Goal: Communication & Community: Answer question/provide support

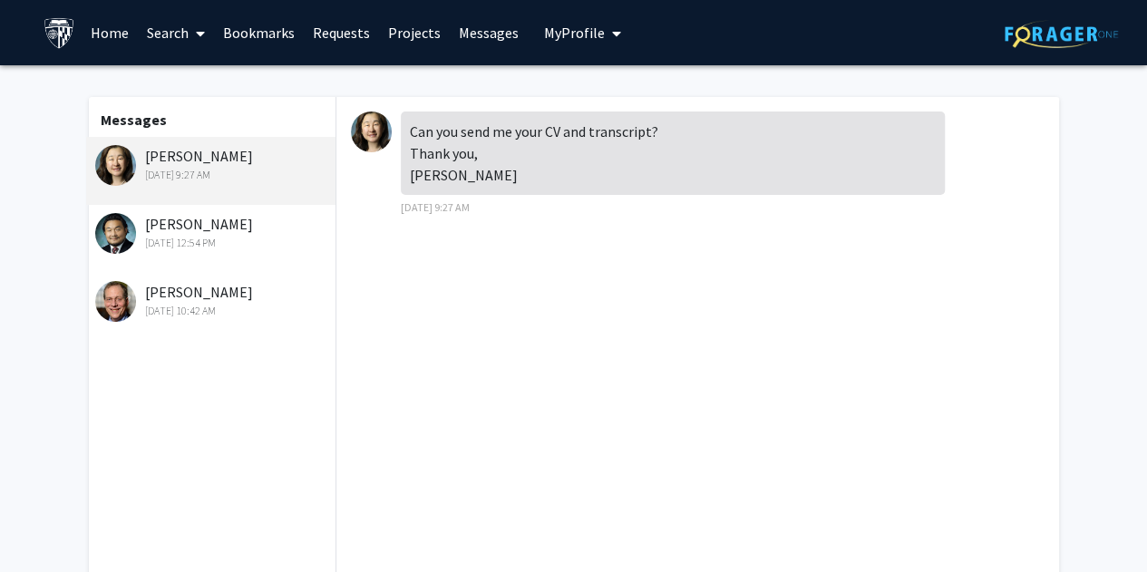
scroll to position [254, 0]
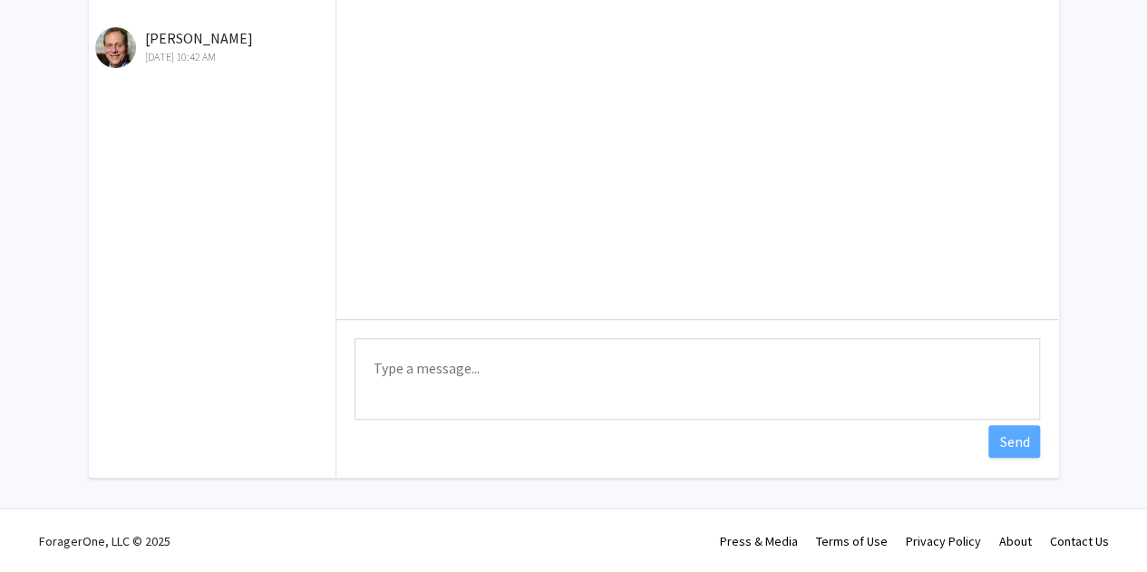
click at [484, 373] on textarea "Type a message" at bounding box center [698, 379] width 686 height 82
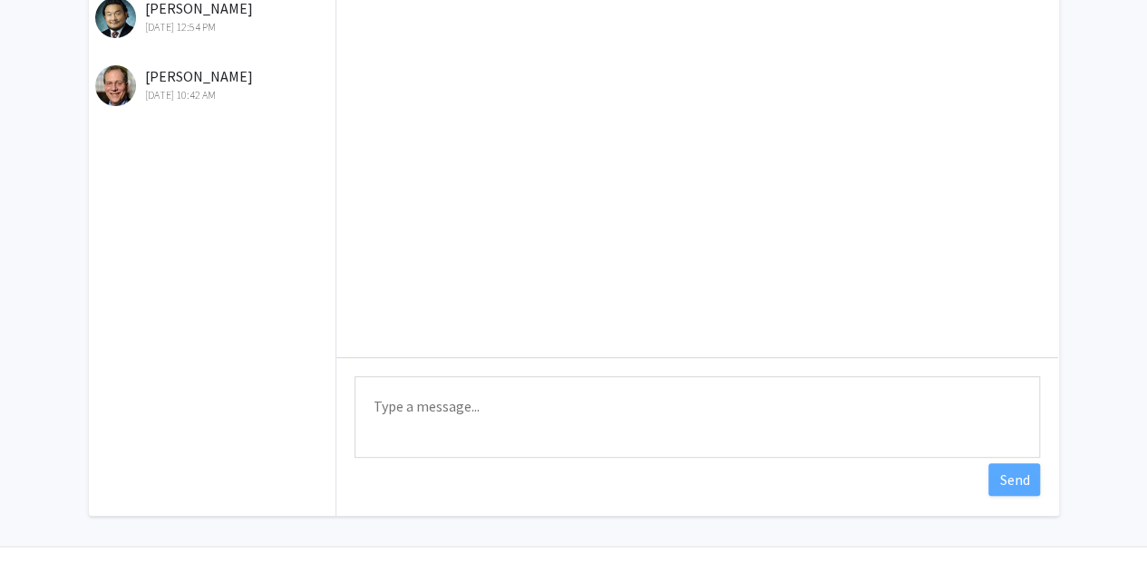
scroll to position [0, 0]
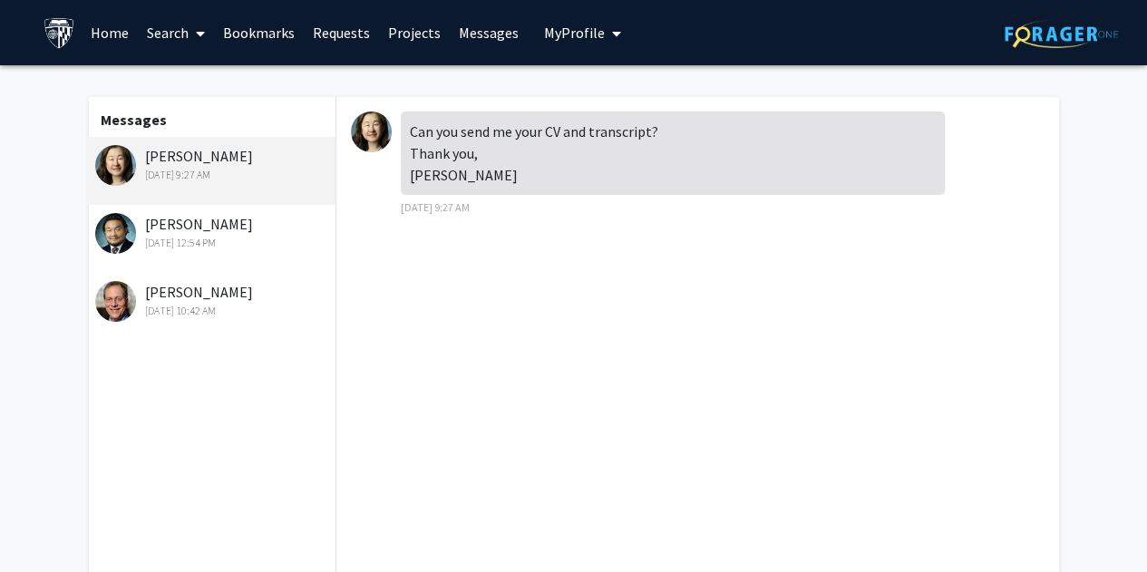
click at [374, 131] on img at bounding box center [371, 132] width 41 height 41
click at [180, 162] on div "[PERSON_NAME] [DATE] 9:27 AM" at bounding box center [213, 164] width 237 height 38
click at [116, 30] on link "Home" at bounding box center [110, 32] width 56 height 63
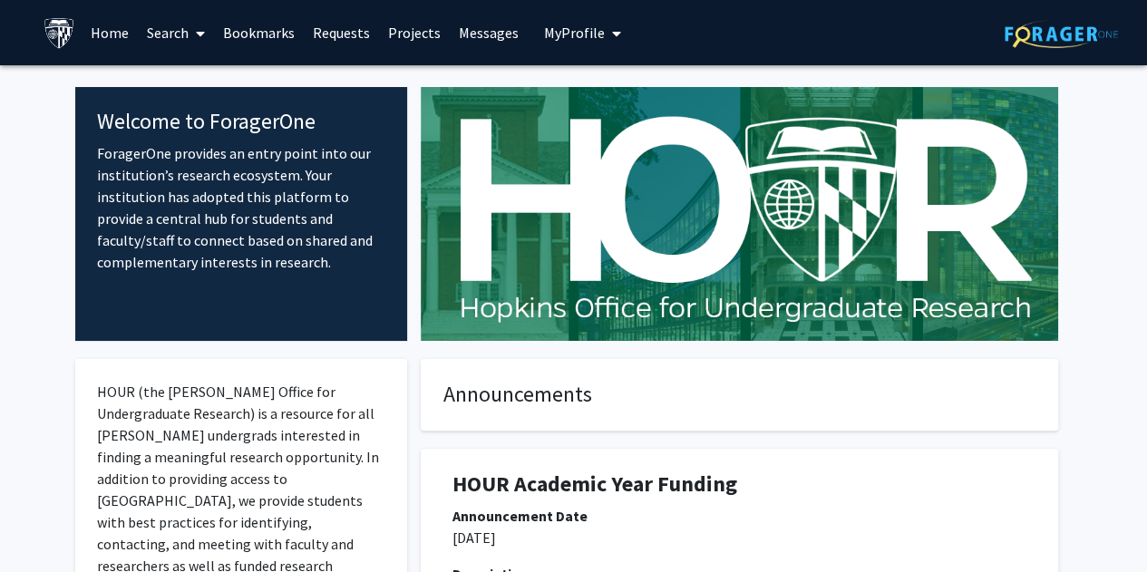
click at [189, 28] on link "Search" at bounding box center [176, 32] width 76 height 63
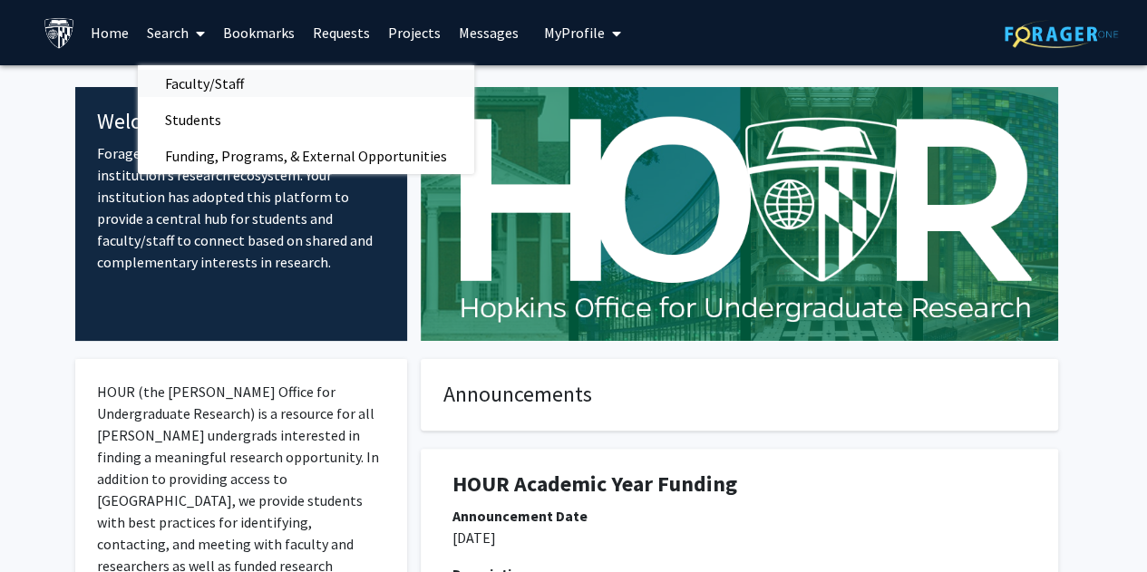
click at [214, 73] on span "Faculty/Staff" at bounding box center [204, 83] width 133 height 36
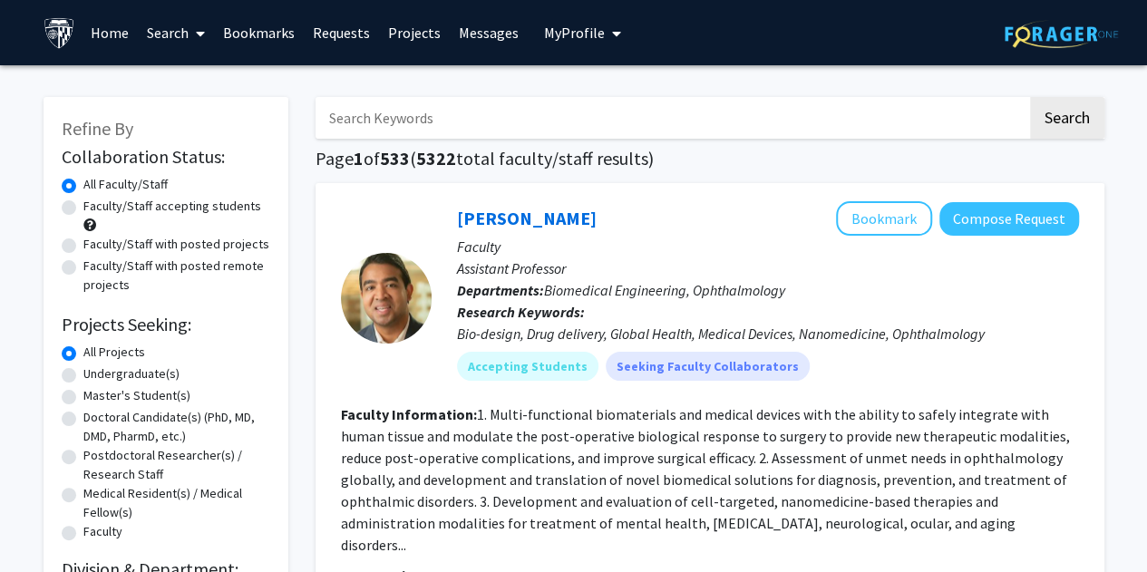
click at [408, 121] on input "Search Keywords" at bounding box center [672, 118] width 712 height 42
type input "[PERSON_NAME]"
click at [1030, 97] on button "Search" at bounding box center [1067, 118] width 74 height 42
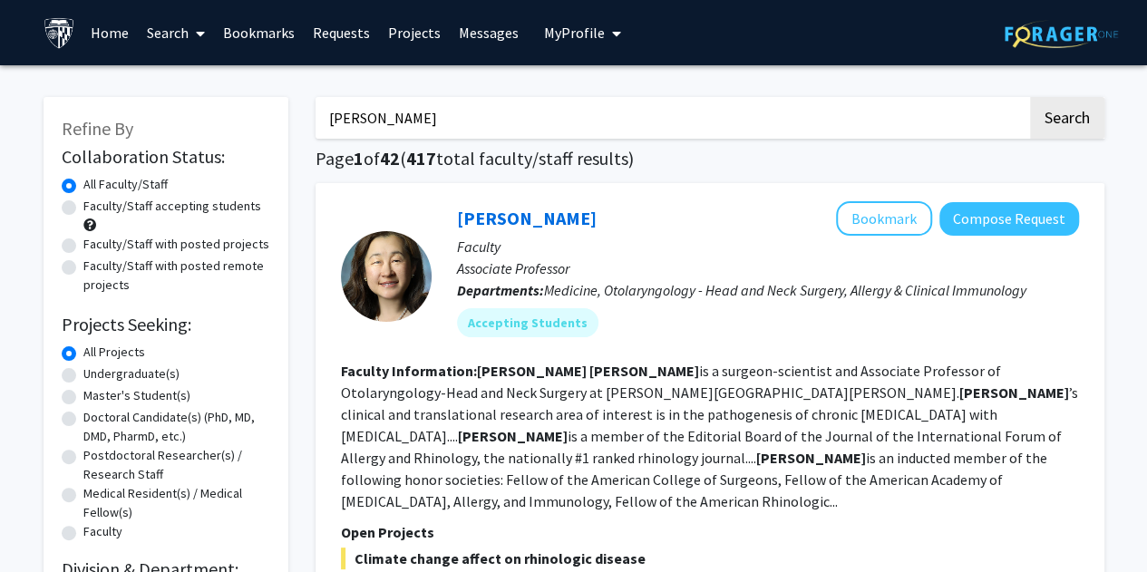
click at [491, 34] on link "Messages" at bounding box center [489, 32] width 78 height 63
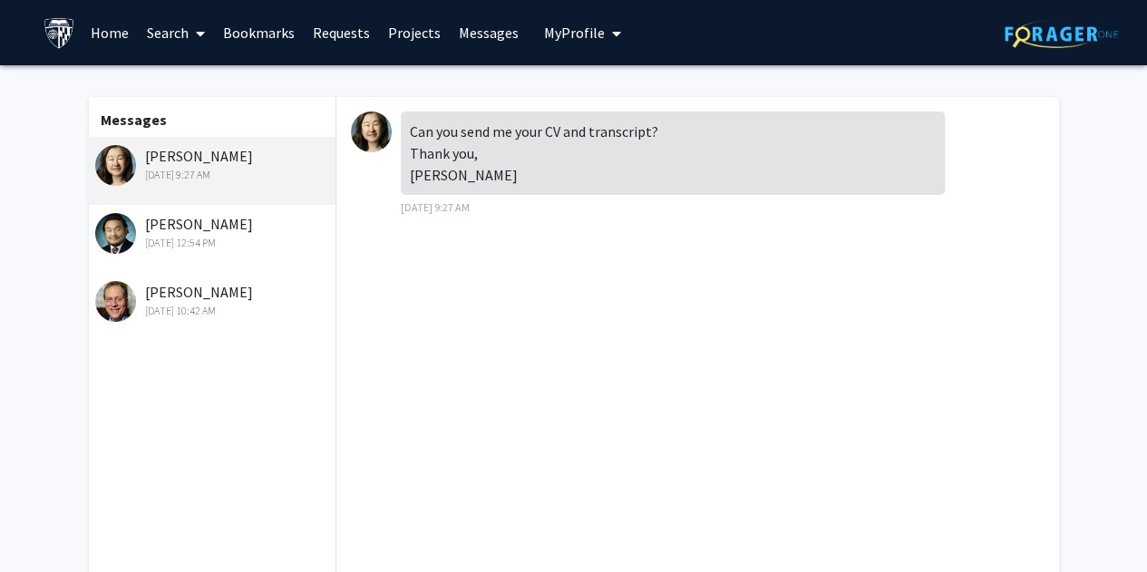
click at [497, 170] on div "Can you send me your CV and transcript? Thank you, [PERSON_NAME]" at bounding box center [673, 153] width 544 height 83
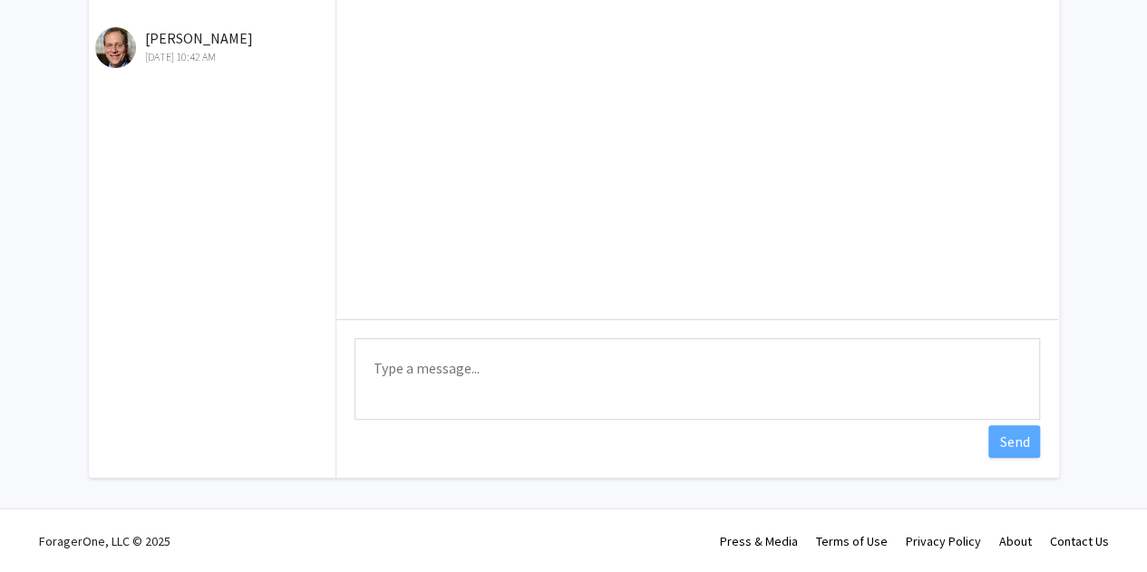
click at [516, 375] on textarea "Type a message" at bounding box center [698, 379] width 686 height 82
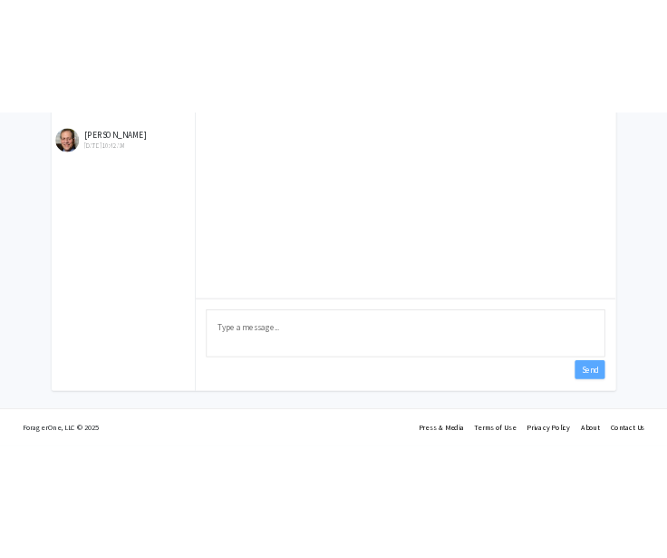
scroll to position [0, 0]
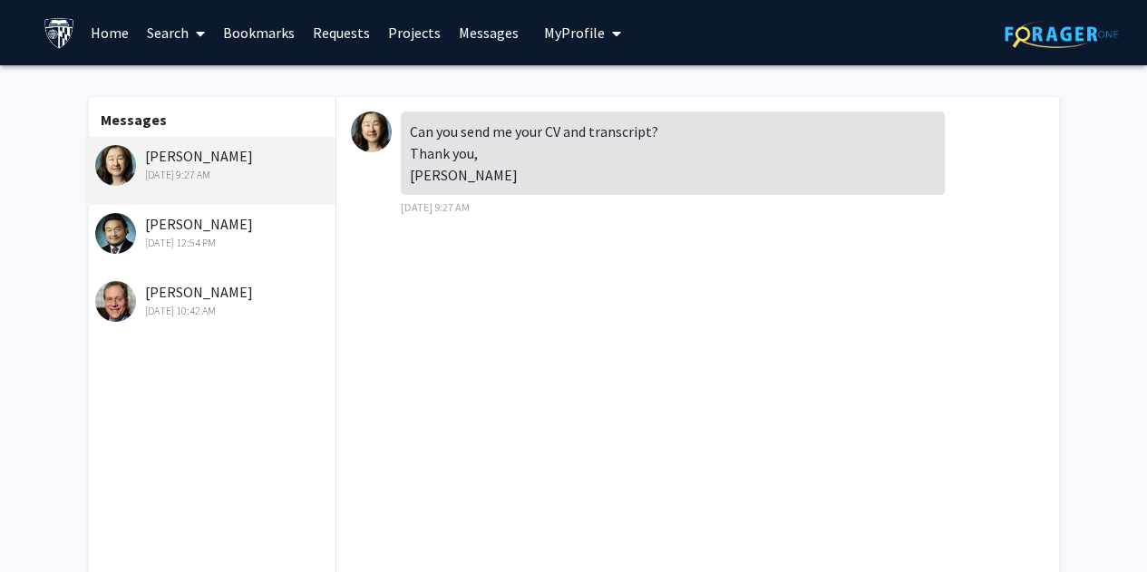
click at [443, 130] on div "Can you send me your CV and transcript? Thank you, [PERSON_NAME]" at bounding box center [673, 153] width 544 height 83
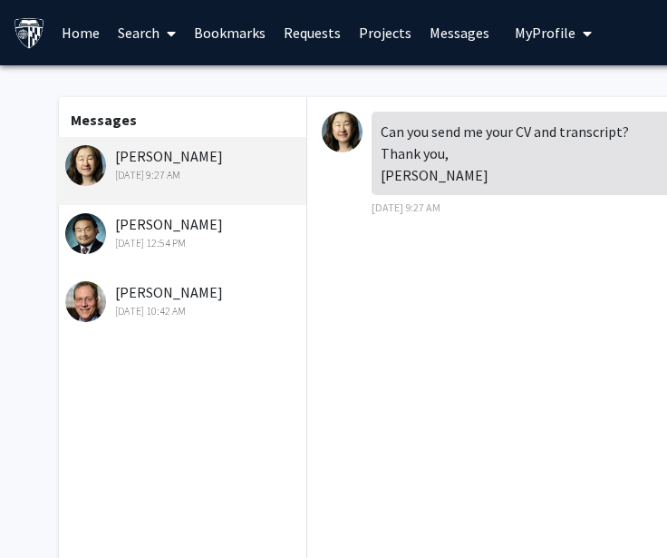
click at [435, 279] on div "Can you send me your CV and transcript? Thank you, [PERSON_NAME] [DATE] 9:27 AM" at bounding box center [668, 335] width 722 height 476
click at [502, 282] on div "Can you send me your CV and transcript? Thank you, [PERSON_NAME] [DATE] 9:27 AM" at bounding box center [668, 335] width 722 height 476
click at [553, 304] on div "Can you send me your CV and transcript? Thank you, [PERSON_NAME] [DATE] 9:27 AM" at bounding box center [668, 335] width 722 height 476
click at [389, 363] on div "Can you send me your CV and transcript? Thank you, [PERSON_NAME] [DATE] 9:27 AM" at bounding box center [668, 335] width 722 height 476
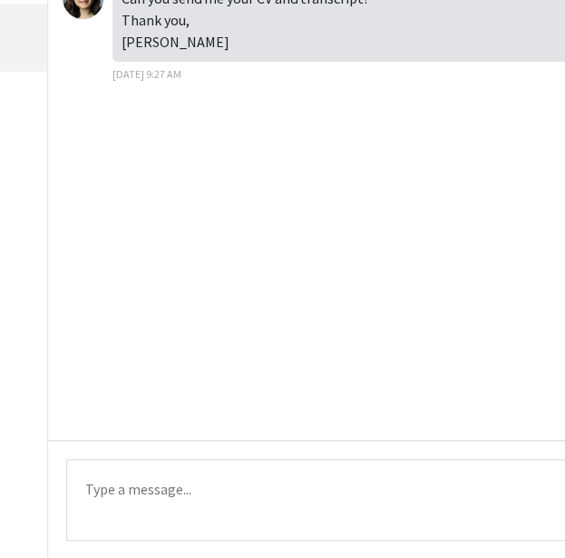
scroll to position [269, 259]
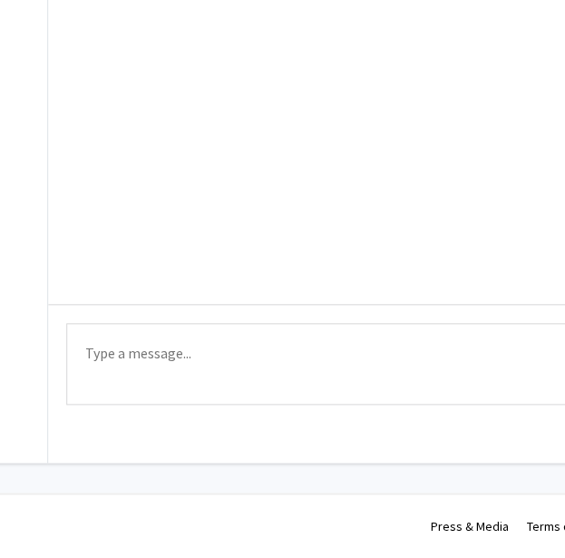
click at [239, 365] on textarea "Type a message" at bounding box center [409, 364] width 686 height 82
type textarea "Dear [PERSON_NAME],"
drag, startPoint x: 196, startPoint y: 365, endPoint x: 17, endPoint y: 342, distance: 180.1
click at [17, 342] on div "Messages [PERSON_NAME] [DATE] 9:27 AM [PERSON_NAME] [DATE] 12:54 PM [PERSON_NAM…" at bounding box center [284, 145] width 1003 height 635
click at [160, 371] on textarea "Type a message" at bounding box center [409, 364] width 686 height 82
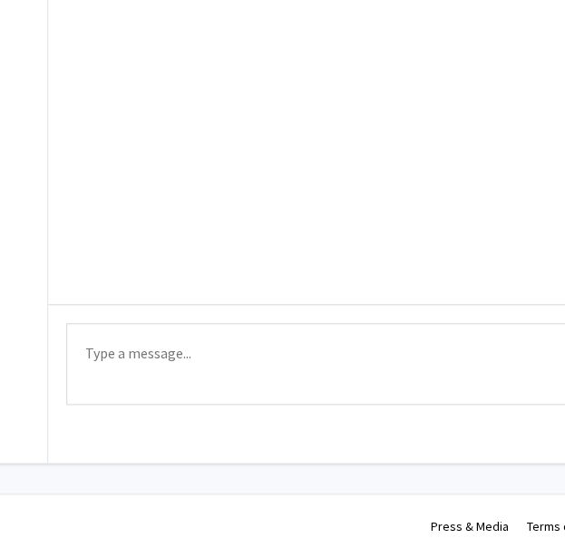
paste textarea "Dear [PERSON_NAME], Thank you very much for your response"
type textarea "Dear [PERSON_NAME], Thank you very much for your response"
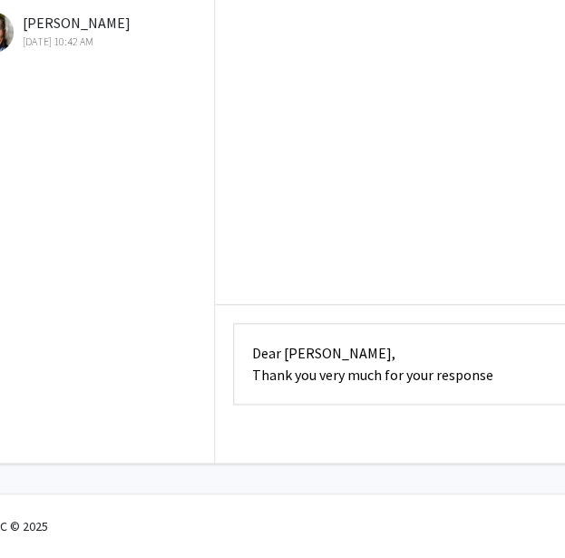
scroll to position [269, 0]
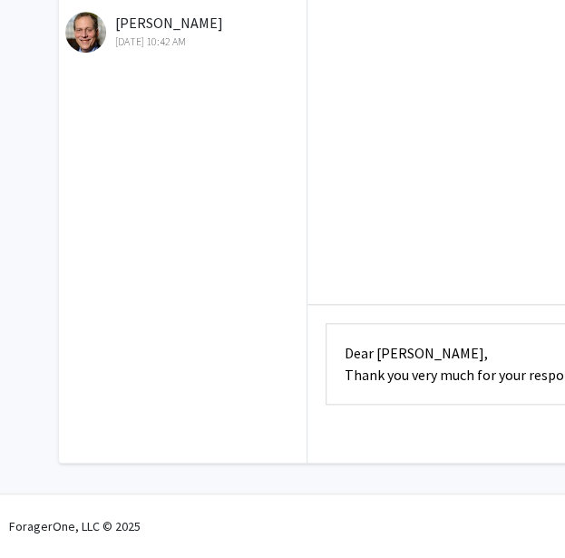
drag, startPoint x: 407, startPoint y: 376, endPoint x: 383, endPoint y: 356, distance: 31.6
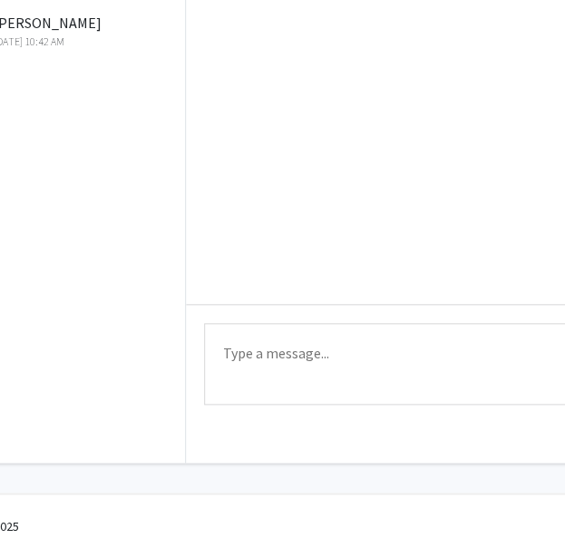
scroll to position [269, 125]
click at [331, 171] on div "Can you send me your CV and transcript? Thank you, [PERSON_NAME] [DATE] 9:27 AM" at bounding box center [543, 66] width 722 height 476
click at [276, 367] on textarea "Type a message" at bounding box center [543, 364] width 686 height 82
paste textarea "Dear [PERSON_NAME], Thank you very much for your response. I have linked my CV …"
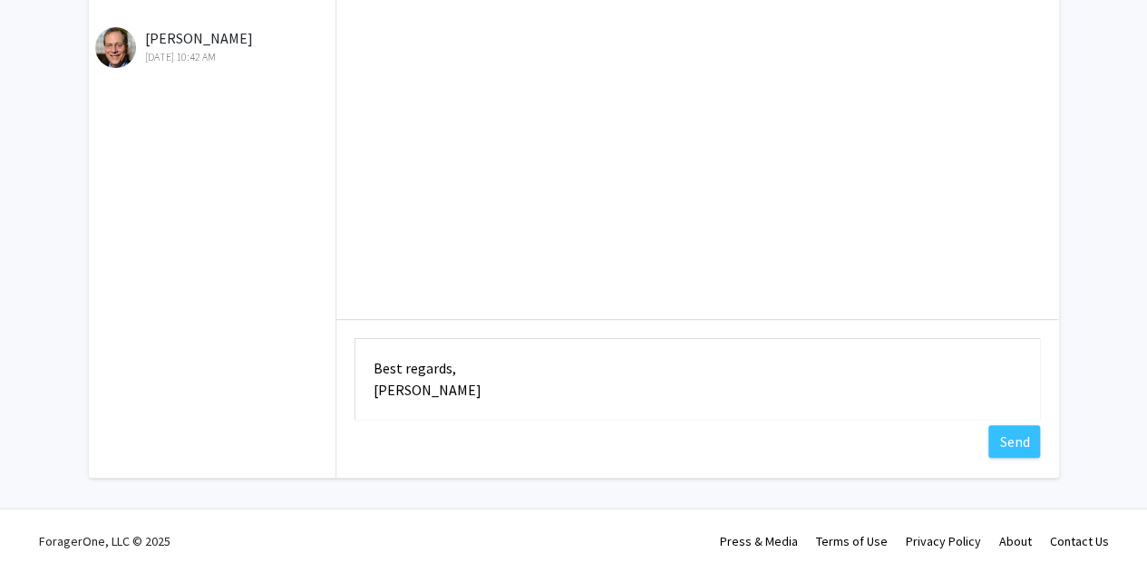
scroll to position [287, 0]
type textarea "Dear [PERSON_NAME], Thank you very much for your response. I have linked my CV …"
click at [1005, 429] on button "Send" at bounding box center [1014, 441] width 52 height 33
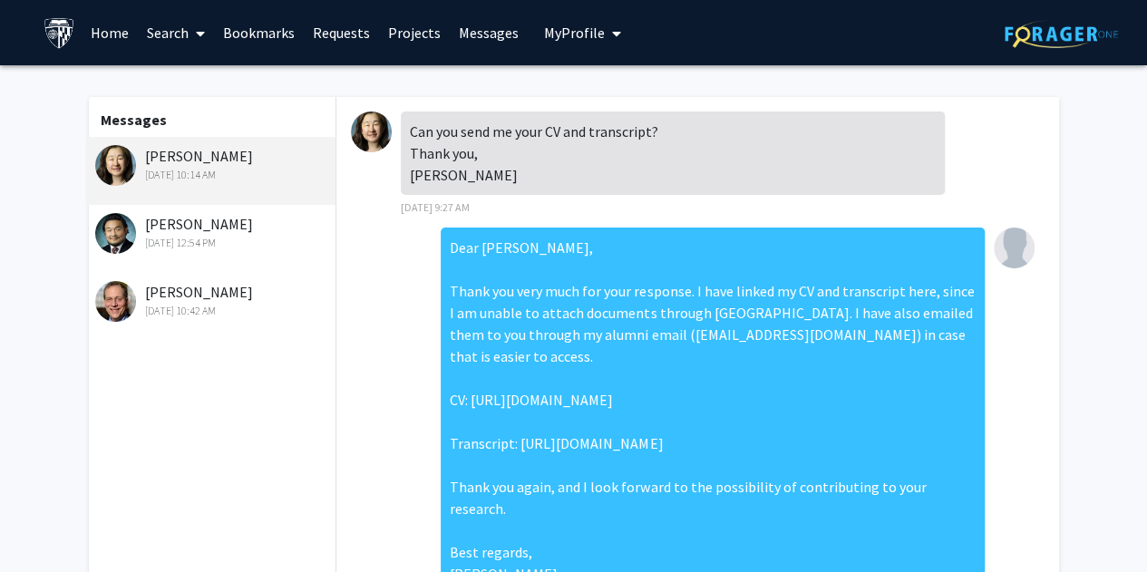
scroll to position [111, 0]
